Goal: Task Accomplishment & Management: Complete application form

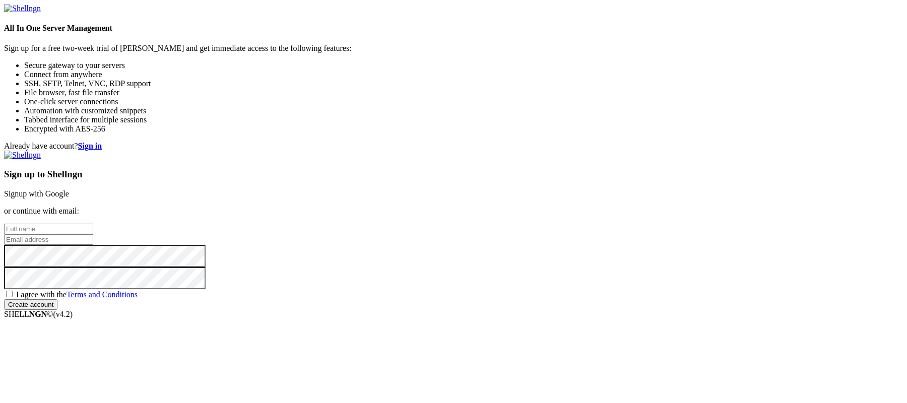
click at [93, 224] on input "text" at bounding box center [48, 229] width 89 height 11
type input "c"
type input "d"
click at [93, 234] on input "email" at bounding box center [48, 239] width 89 height 11
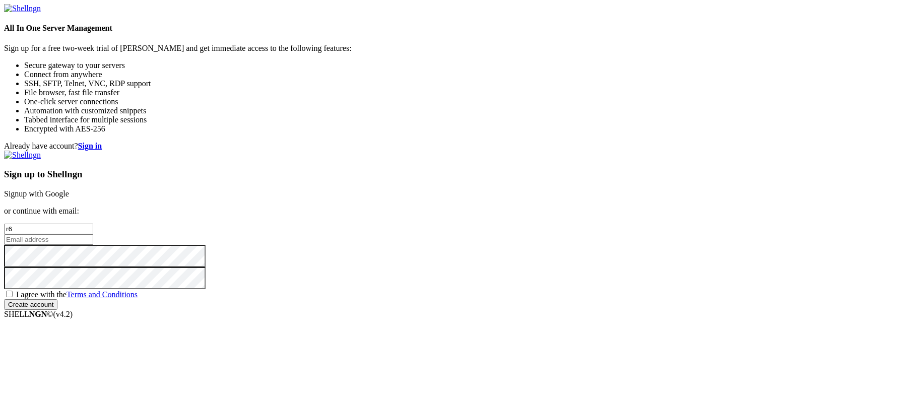
click at [93, 224] on input "r6" at bounding box center [48, 229] width 89 height 11
type input "r"
type input "r6 panel"
click at [93, 234] on input "email" at bounding box center [48, 239] width 89 height 11
type input "discorddmascreen1!"
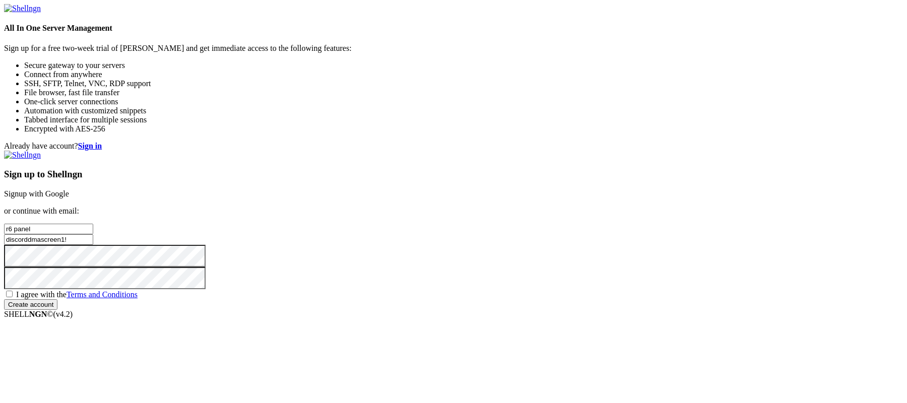
click at [138, 290] on span "I agree with the Terms and Conditions" at bounding box center [76, 294] width 121 height 9
click at [13, 291] on input "I agree with the Terms and Conditions" at bounding box center [9, 294] width 7 height 7
checkbox input "true"
click at [57, 310] on input "Create account" at bounding box center [30, 304] width 53 height 11
type input "[EMAIL_ADDRESS][DOMAIN_NAME]"
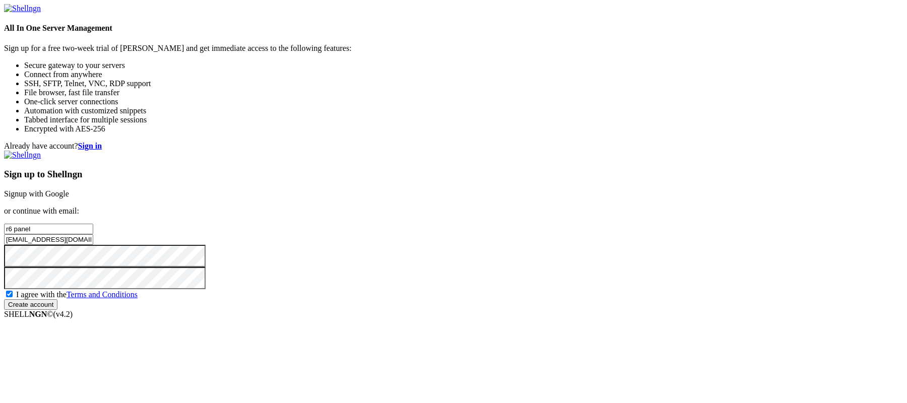
click at [57, 310] on input "Create account" at bounding box center [30, 304] width 53 height 11
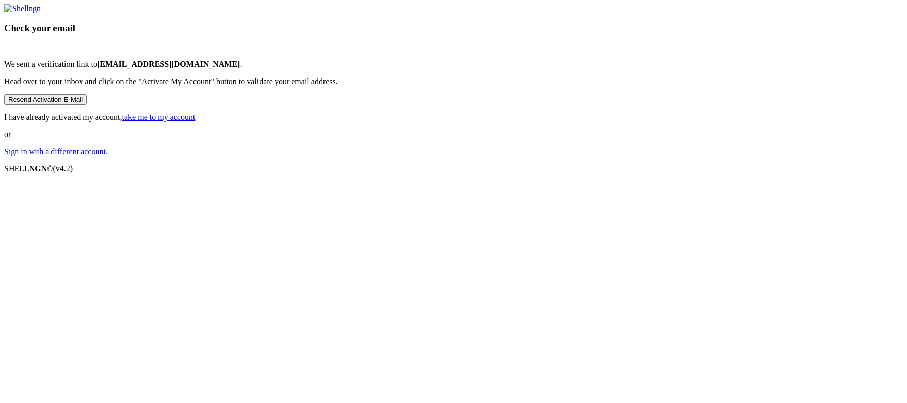
click at [196, 121] on link "take me to my account" at bounding box center [158, 117] width 73 height 9
click at [87, 105] on button "Resend Activation E-Mail" at bounding box center [45, 99] width 83 height 11
click at [657, 156] on div "Check your email We sent a verification link to [EMAIL_ADDRESS][DOMAIN_NAME] . …" at bounding box center [453, 80] width 899 height 152
